Goal: Task Accomplishment & Management: Manage account settings

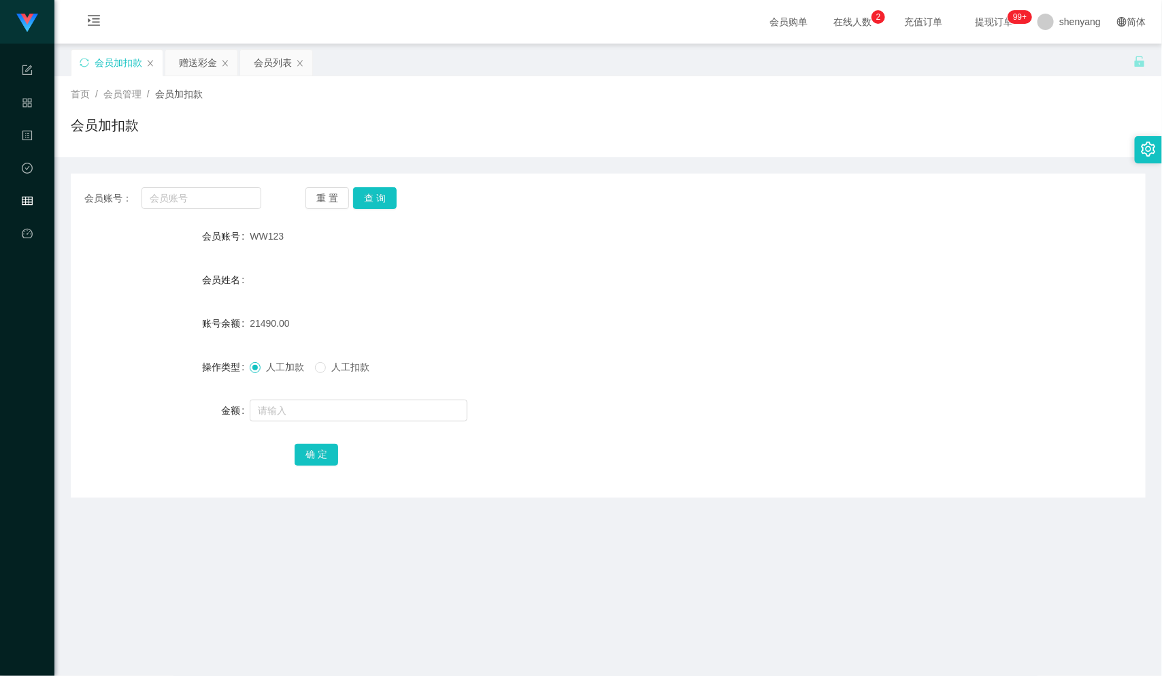
scroll to position [1, 0]
drag, startPoint x: 696, startPoint y: 251, endPoint x: 696, endPoint y: 264, distance: 12.9
click at [696, 264] on form "会员账号 WW123 会员姓名 账号余额 21490.00 操作类型 人工加款 人工扣款 金额 确 定" at bounding box center [608, 344] width 1075 height 245
click at [515, 102] on div "首页 / 会员管理 / 会员加扣款 / 会员加扣款" at bounding box center [608, 115] width 1075 height 59
click at [344, 123] on div "会员加扣款" at bounding box center [608, 129] width 1075 height 31
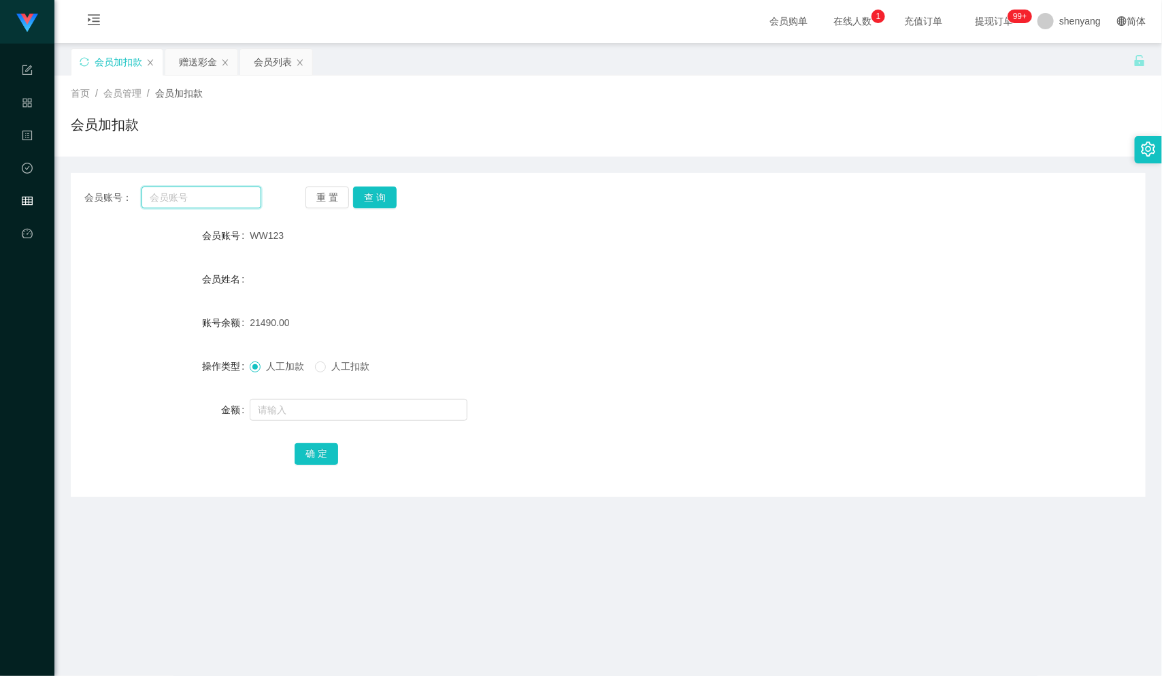
click at [186, 201] on input "text" at bounding box center [202, 197] width 120 height 22
paste input "66748345"
type input "66748345"
click at [387, 196] on button "查 询" at bounding box center [375, 197] width 44 height 22
click at [356, 415] on input "text" at bounding box center [359, 410] width 218 height 22
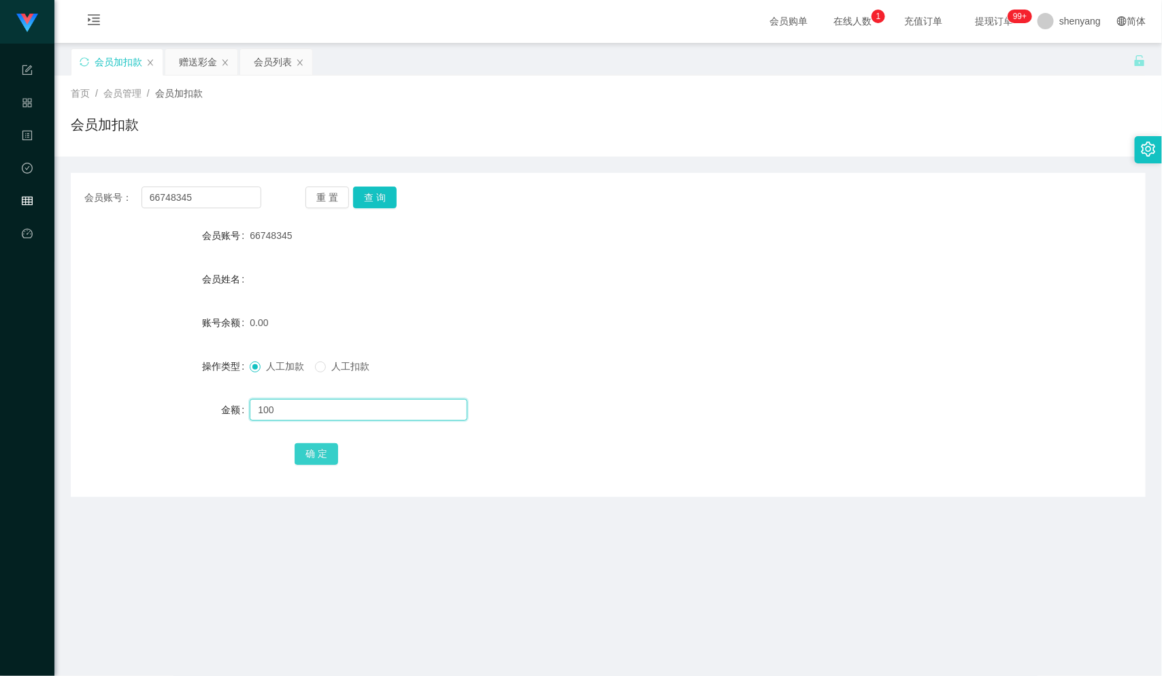
type input "100"
click at [321, 447] on button "确 定" at bounding box center [317, 454] width 44 height 22
